Goal: Navigation & Orientation: Find specific page/section

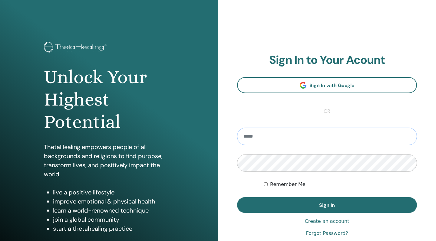
type input "**********"
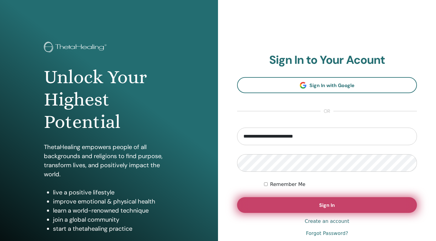
click at [318, 207] on button "Sign In" at bounding box center [327, 205] width 180 height 16
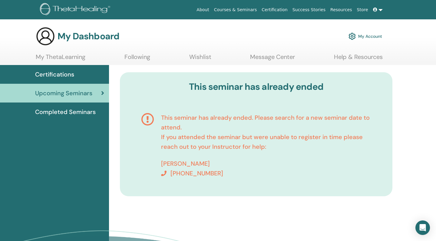
click at [64, 76] on span "Certifications" at bounding box center [54, 74] width 39 height 9
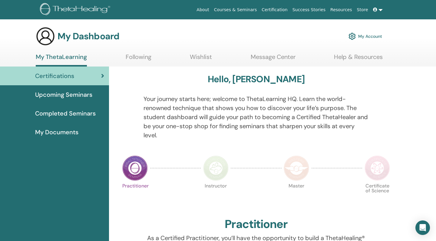
click at [65, 95] on span "Upcoming Seminars" at bounding box center [63, 94] width 57 height 9
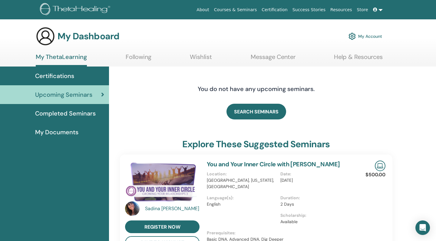
click at [61, 78] on span "Certifications" at bounding box center [54, 75] width 39 height 9
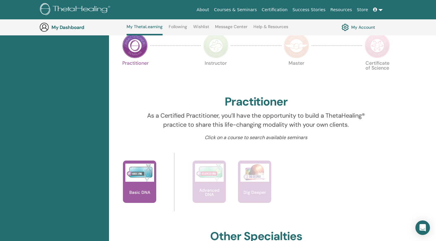
scroll to position [148, 0]
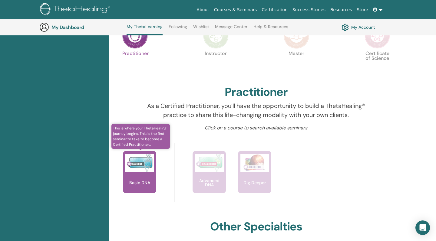
click at [145, 168] on img at bounding box center [139, 163] width 29 height 18
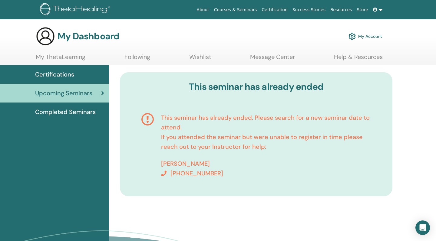
click at [50, 116] on span "Completed Seminars" at bounding box center [65, 111] width 60 height 9
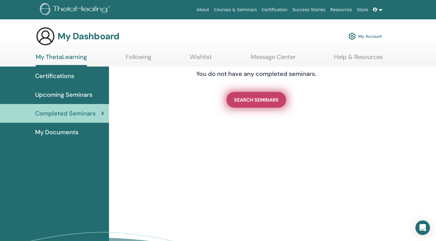
click at [254, 102] on span "SEARCH SEMINARS" at bounding box center [256, 100] width 44 height 6
